Goal: Task Accomplishment & Management: Complete application form

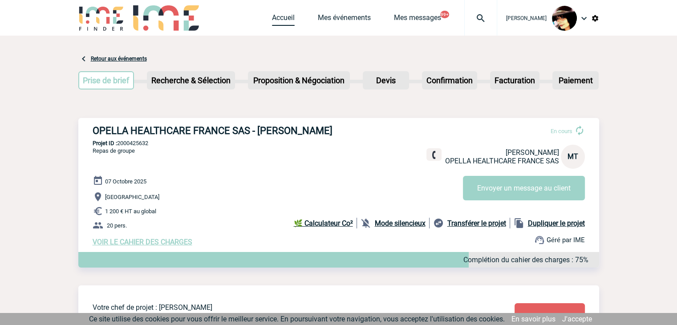
click at [273, 16] on link "Accueil" at bounding box center [283, 19] width 23 height 12
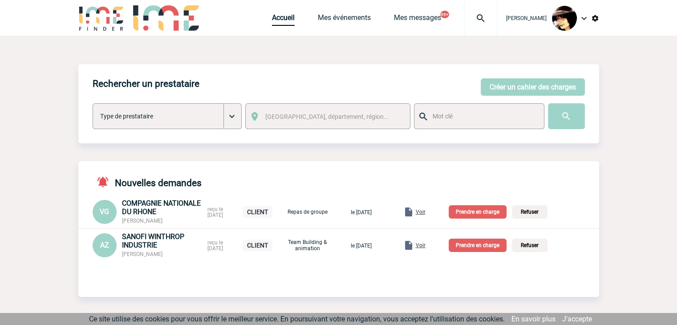
click at [426, 214] on span "Voir" at bounding box center [421, 212] width 10 height 6
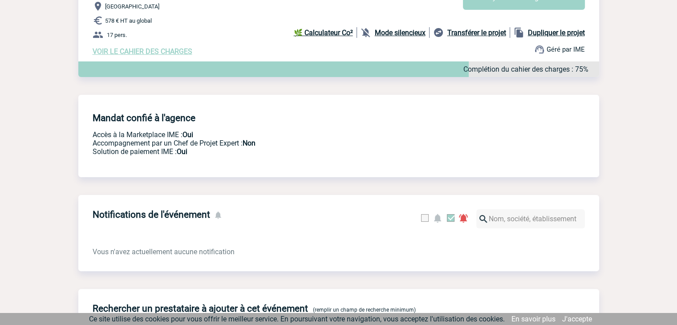
scroll to position [134, 0]
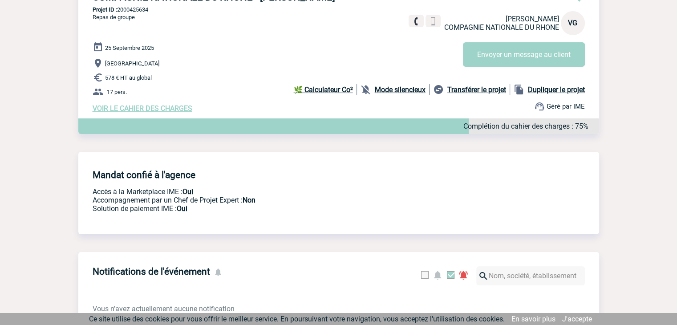
click at [151, 111] on span "VOIR LE CAHIER DES CHARGES" at bounding box center [143, 108] width 100 height 8
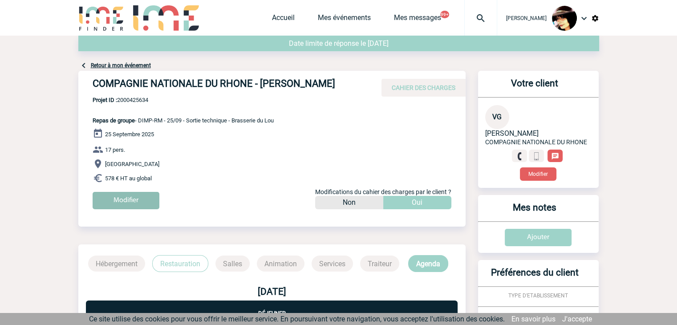
click at [130, 204] on input "Modifier" at bounding box center [126, 200] width 67 height 17
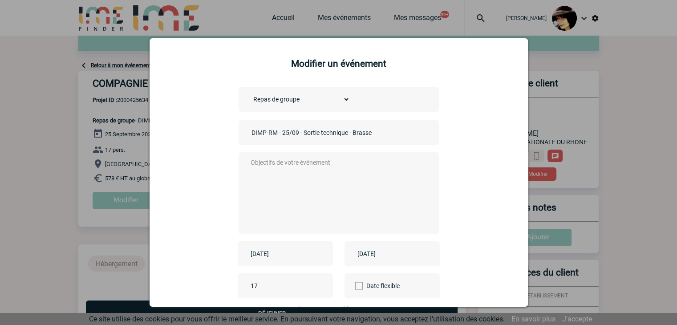
click at [244, 132] on div "DIMP-RM - 25/09 - Sortie technique - Brasserie du Lou" at bounding box center [339, 132] width 200 height 25
click at [249, 133] on input "DIMP-RM - 25/09 - Sortie technique - Brasserie du Lou" at bounding box center [311, 133] width 125 height 12
type input "CENTRALISATION - DIMP-RM - 25/09 - Sortie technique - Brasserie du Lou"
click at [309, 166] on textarea at bounding box center [336, 192] width 176 height 71
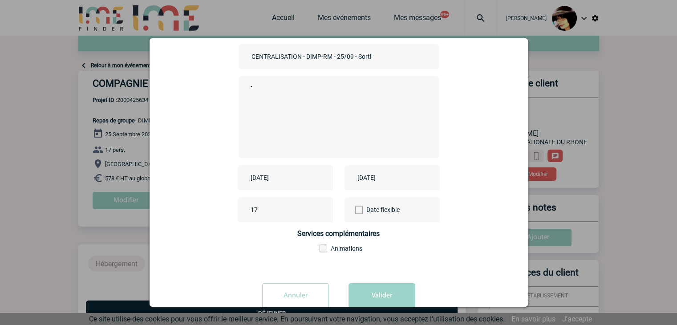
scroll to position [99, 0]
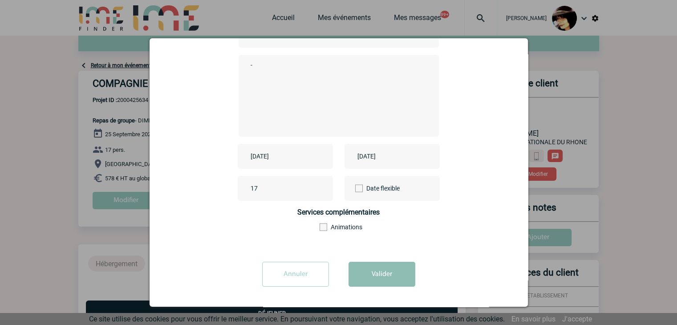
type textarea "-"
drag, startPoint x: 368, startPoint y: 275, endPoint x: 508, endPoint y: 227, distance: 147.8
click at [368, 275] on button "Valider" at bounding box center [382, 274] width 67 height 25
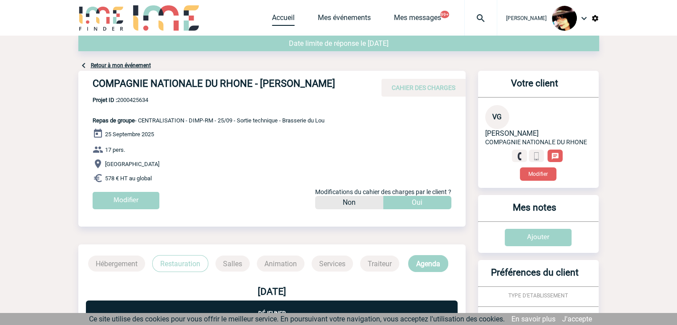
click at [276, 22] on link "Accueil" at bounding box center [283, 19] width 23 height 12
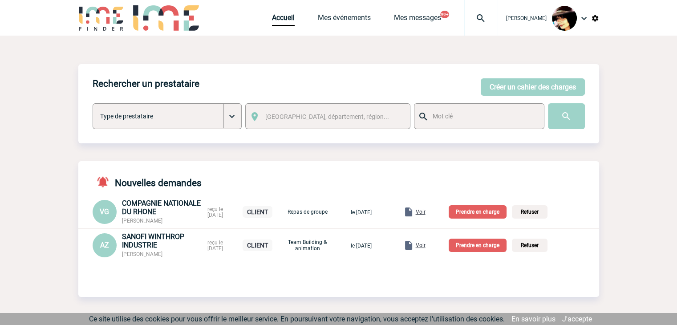
click at [481, 215] on p "Prendre en charge" at bounding box center [478, 211] width 58 height 13
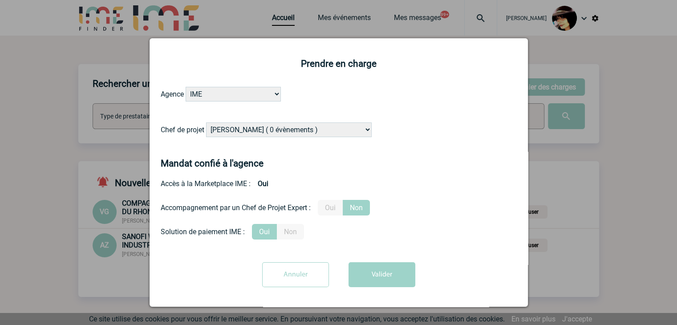
click at [293, 129] on select "Alizée VERLAGUET ( 0 évènements ) Anne-Françoise BONHOMME ( 181 évènements ) An…" at bounding box center [289, 129] width 166 height 15
select select "122719"
click at [292, 128] on select "Alizée VERLAGUET ( 0 évènements ) Anne-Françoise BONHOMME ( 181 évènements ) An…" at bounding box center [289, 129] width 166 height 15
click at [368, 278] on button "Valider" at bounding box center [382, 274] width 67 height 25
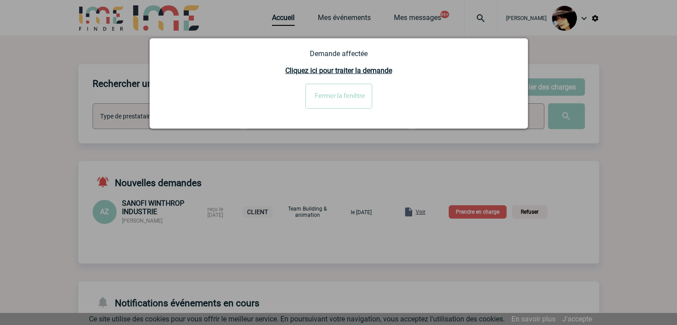
drag, startPoint x: 427, startPoint y: 214, endPoint x: 433, endPoint y: 215, distance: 6.4
click at [427, 214] on div at bounding box center [338, 162] width 677 height 325
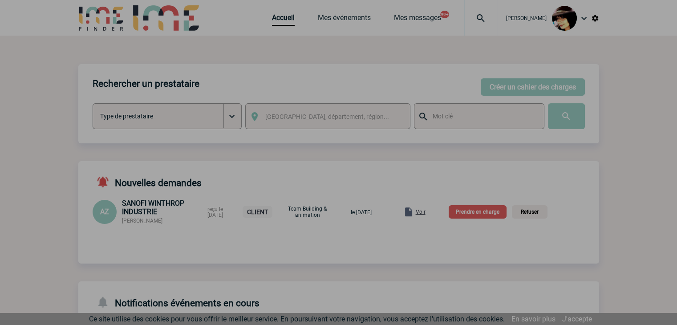
click at [433, 215] on div at bounding box center [338, 162] width 677 height 325
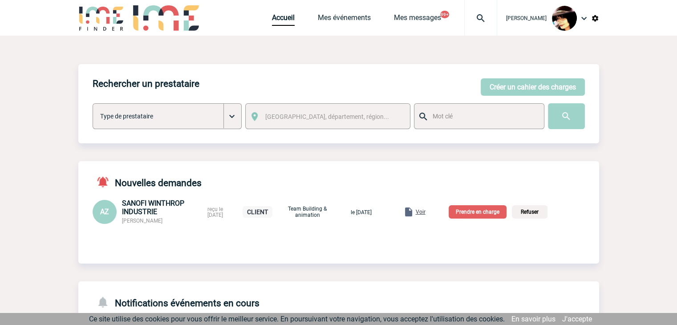
click at [426, 214] on span "Voir" at bounding box center [421, 212] width 10 height 6
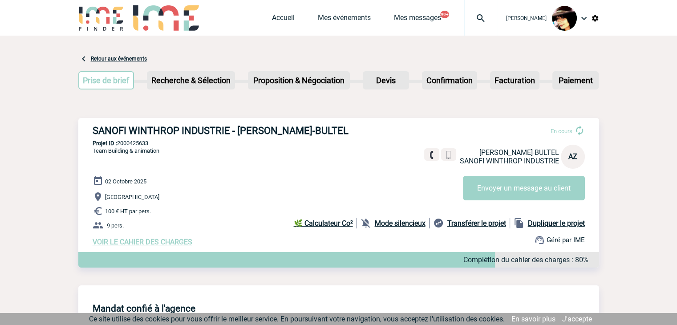
click at [167, 244] on span "VOIR LE CAHIER DES CHARGES" at bounding box center [143, 242] width 100 height 8
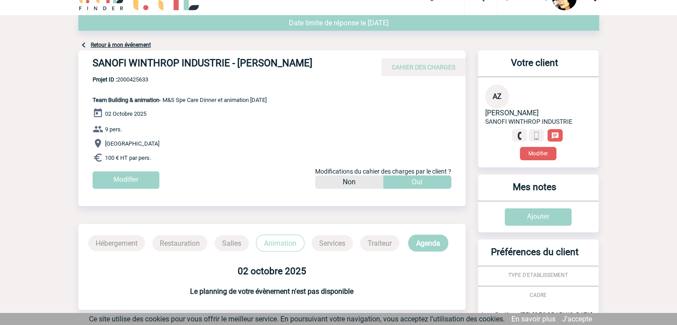
scroll to position [305, 0]
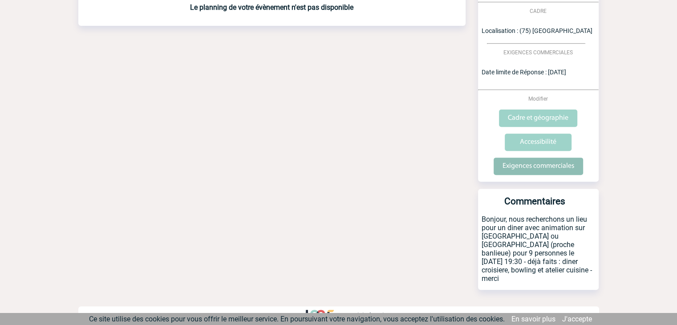
click at [518, 167] on input "Exigences commerciales" at bounding box center [538, 166] width 89 height 17
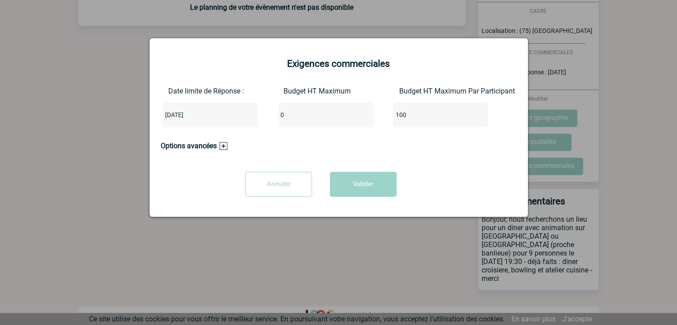
click at [308, 115] on input "0" at bounding box center [320, 115] width 84 height 12
type input "900"
click at [349, 176] on button "Valider" at bounding box center [363, 184] width 67 height 25
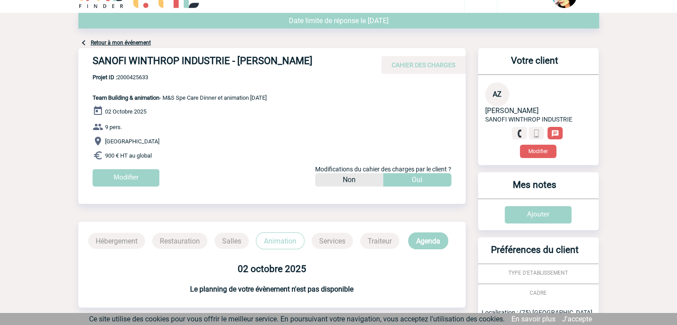
scroll to position [0, 0]
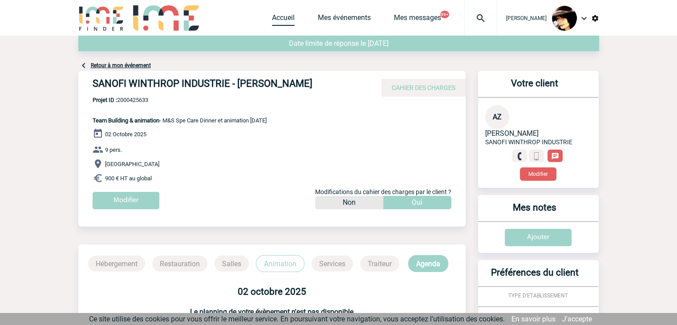
click at [272, 19] on link "Accueil" at bounding box center [283, 19] width 23 height 12
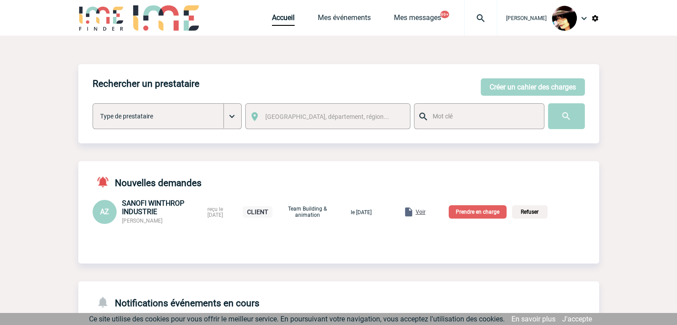
click at [489, 212] on p "Prendre en charge" at bounding box center [478, 211] width 58 height 13
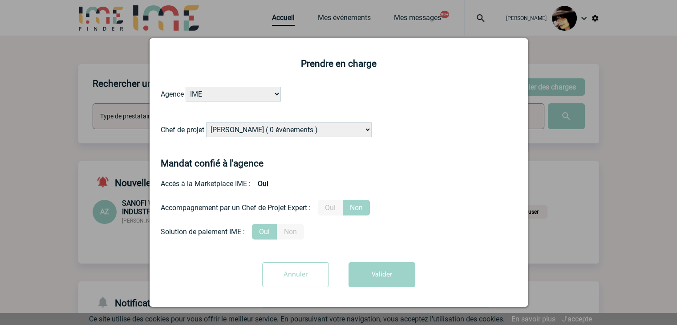
click at [222, 127] on select "[PERSON_NAME] ( 0 évènements ) [PERSON_NAME] ( 181 évènements ) [PERSON_NAME] (…" at bounding box center [289, 129] width 166 height 15
select select "131235"
click at [206, 123] on select "[PERSON_NAME] ( 0 évènements ) [PERSON_NAME] ( 181 évènements ) [PERSON_NAME] (…" at bounding box center [289, 129] width 166 height 15
drag, startPoint x: 326, startPoint y: 211, endPoint x: 342, endPoint y: 218, distance: 17.7
click at [327, 211] on label "Oui" at bounding box center [330, 208] width 25 height 16
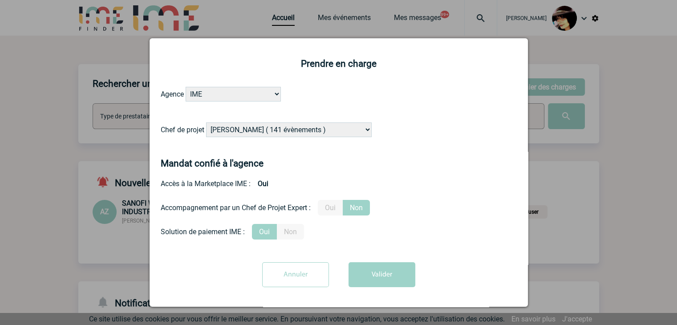
click at [0, 0] on input "Oui" at bounding box center [0, 0] width 0 height 0
click at [372, 301] on div "Prendre en charge Agence IME IME [GEOGRAPHIC_DATA] IME [GEOGRAPHIC_DATA] Chef d…" at bounding box center [339, 172] width 378 height 268
click at [373, 284] on button "Valider" at bounding box center [382, 274] width 67 height 25
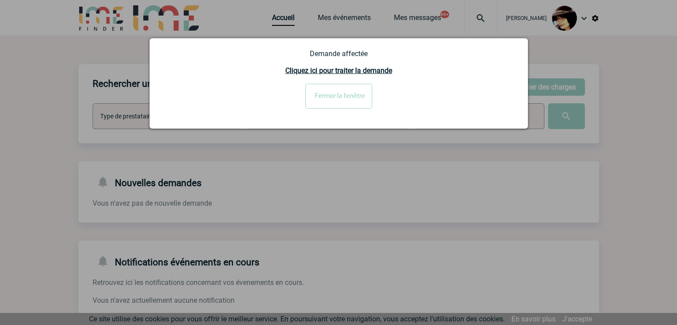
click at [345, 79] on form "Demande affectée Cliquez ici pour traiter la demande Fermer la fenêtre" at bounding box center [339, 82] width 356 height 66
click at [342, 93] on input "Fermer la fenêtre" at bounding box center [338, 96] width 67 height 25
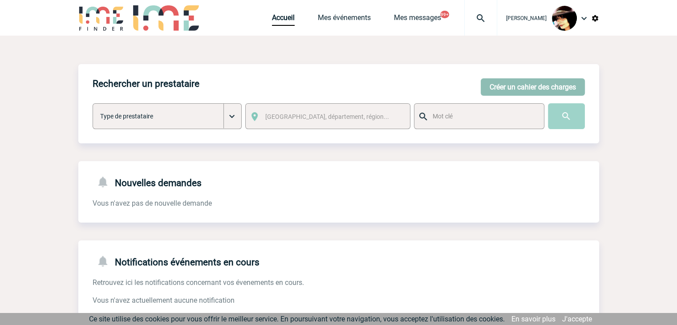
click at [499, 81] on button "Créer un cahier des charges" at bounding box center [533, 86] width 104 height 17
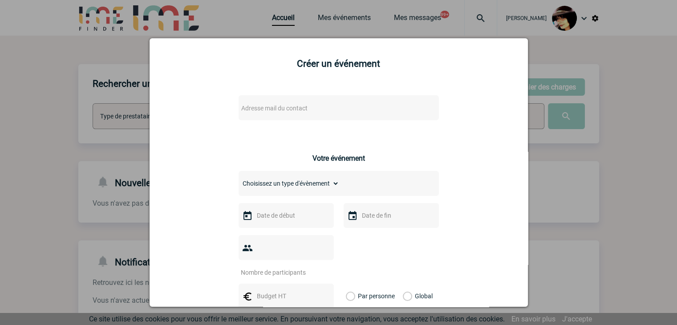
click at [276, 111] on span "Adresse mail du contact" at bounding box center [274, 108] width 66 height 7
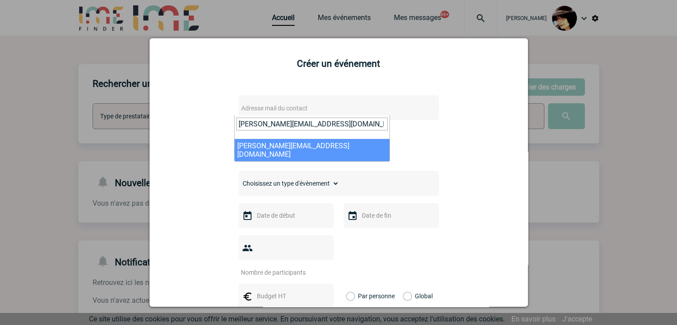
type input "Virginie.Chataigner@tevafrance.com"
select select "121735"
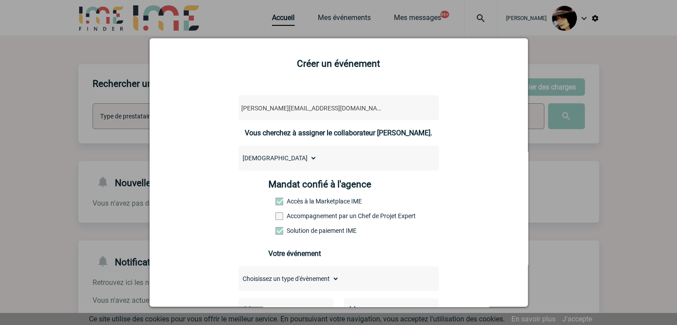
click at [605, 224] on div at bounding box center [338, 162] width 677 height 325
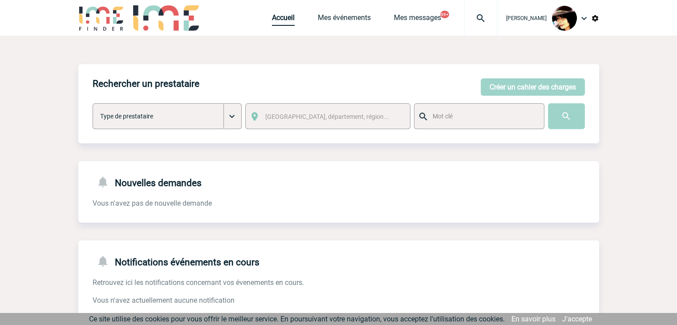
click at [272, 16] on link "Accueil" at bounding box center [283, 19] width 23 height 12
